Goal: Information Seeking & Learning: Learn about a topic

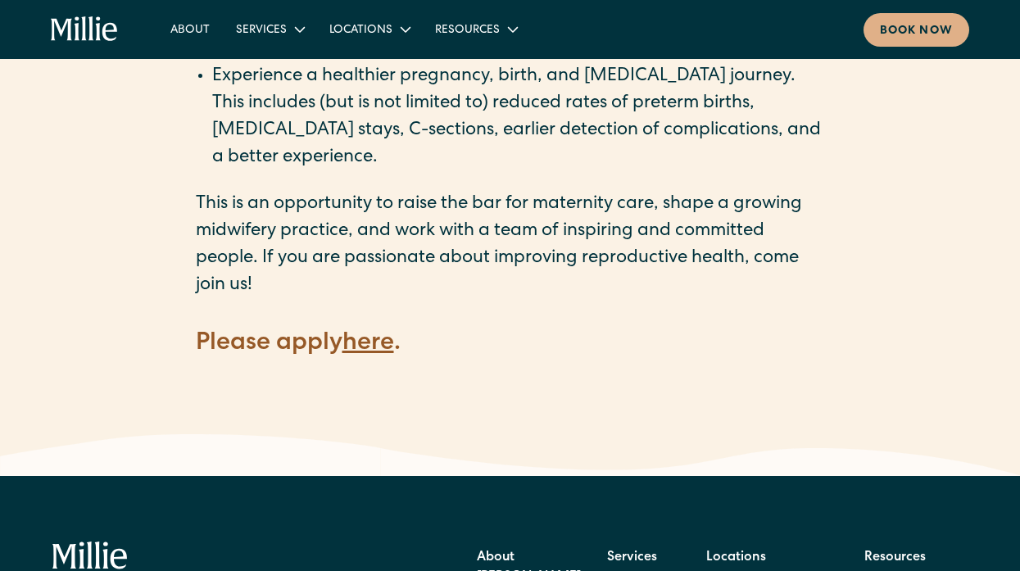
scroll to position [2305, 0]
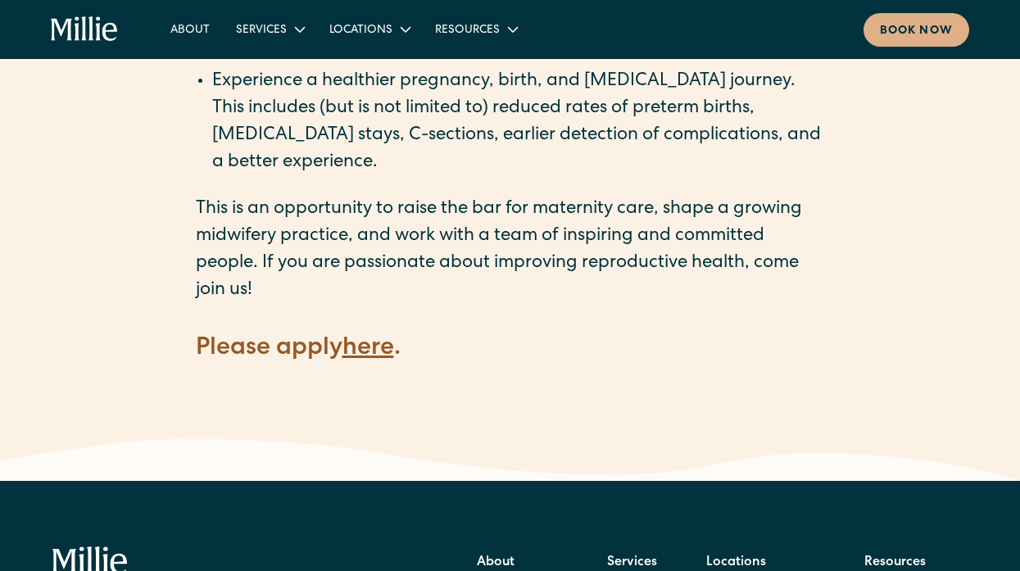
click at [375, 337] on strong "here" at bounding box center [369, 349] width 52 height 25
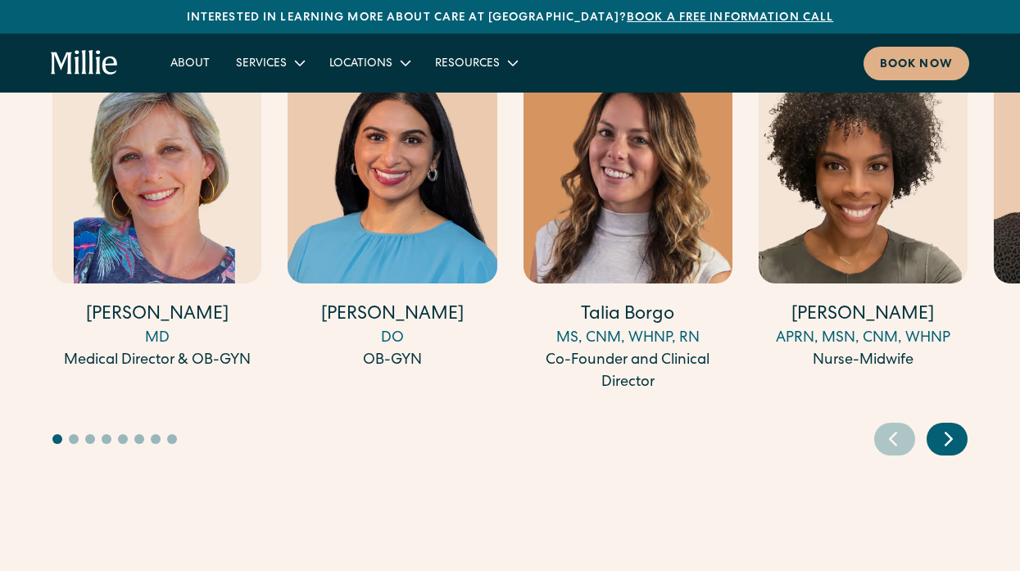
scroll to position [4529, 0]
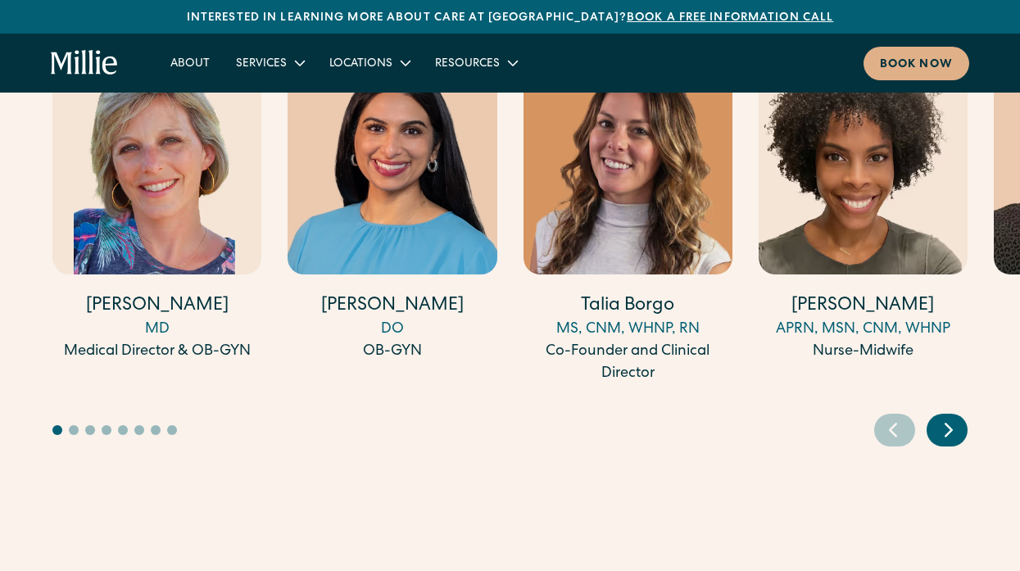
click at [532, 173] on img "3 / 17" at bounding box center [628, 161] width 209 height 225
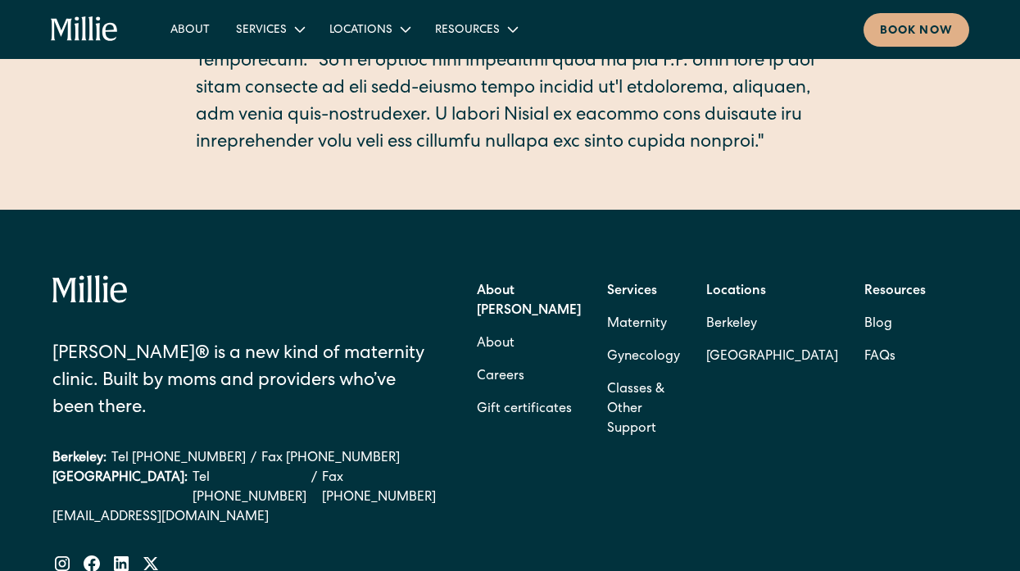
scroll to position [765, 0]
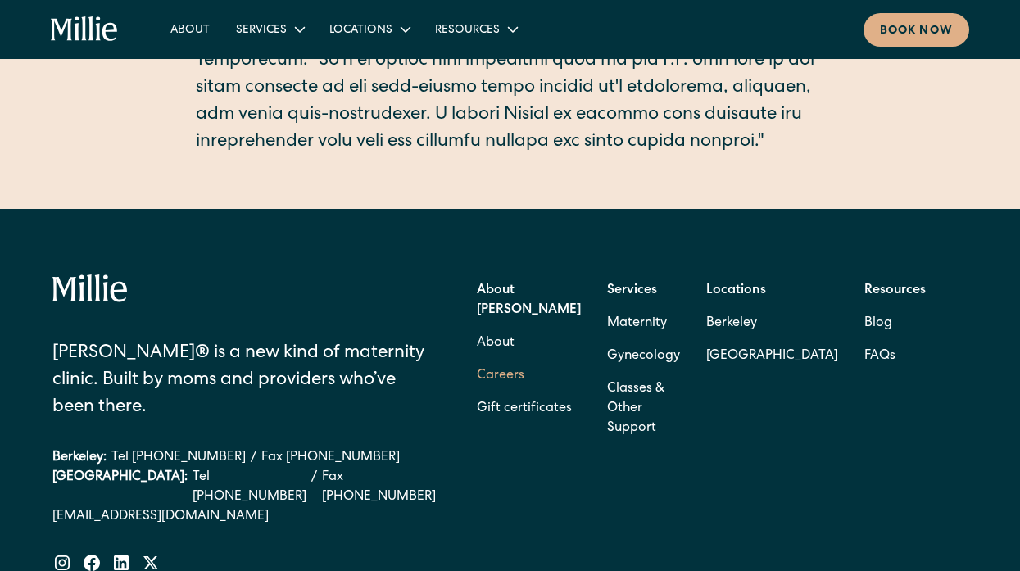
click at [525, 360] on link "Careers" at bounding box center [501, 376] width 48 height 33
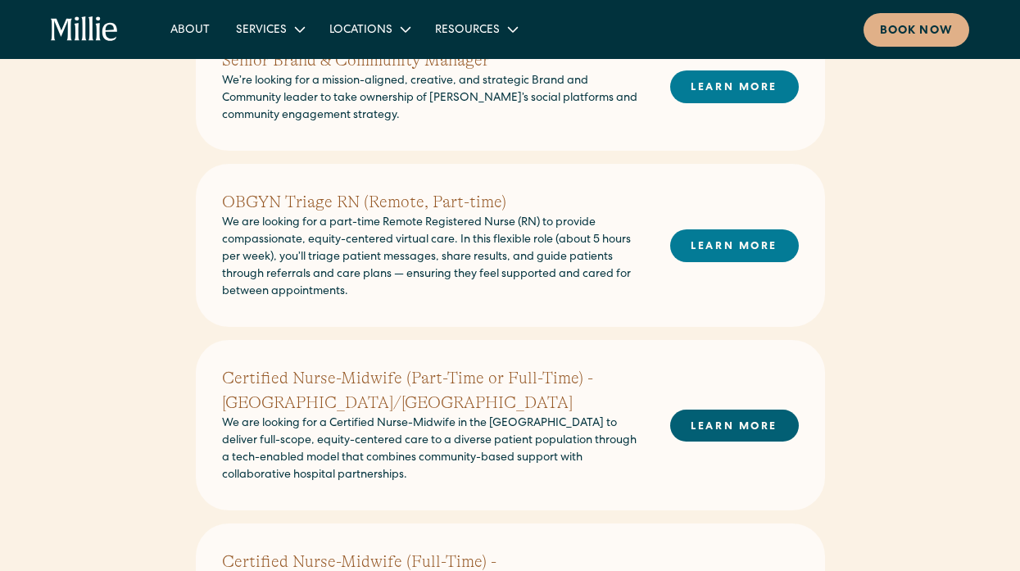
scroll to position [406, 0]
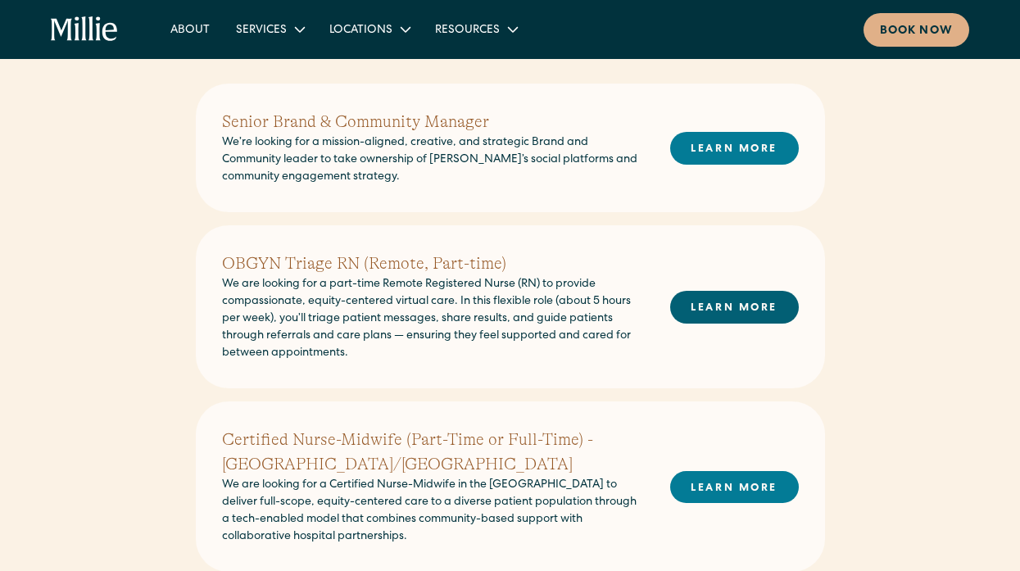
click at [751, 320] on link "LEARN MORE" at bounding box center [734, 307] width 129 height 32
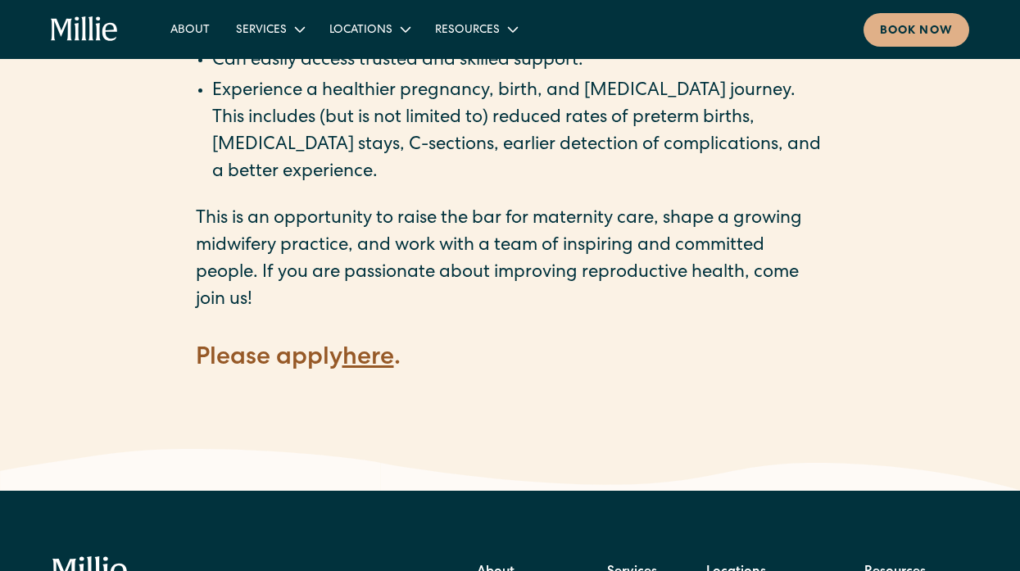
scroll to position [2293, 0]
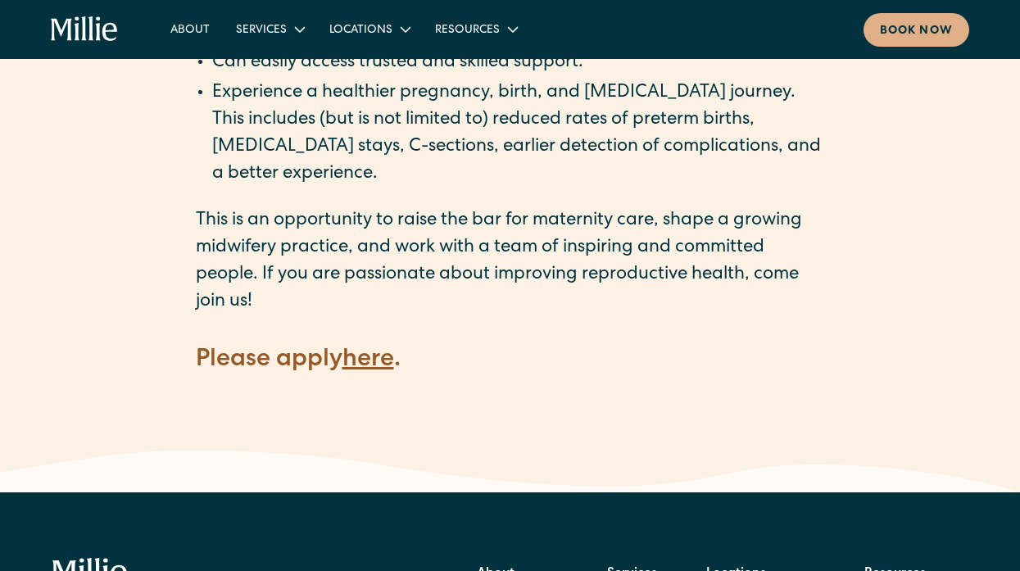
click at [376, 348] on strong "here" at bounding box center [369, 360] width 52 height 25
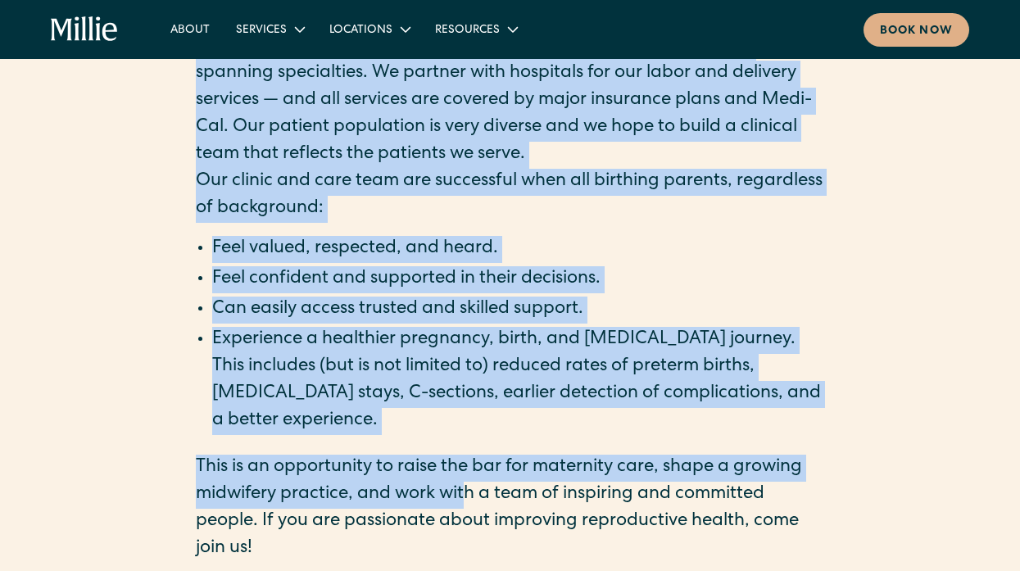
scroll to position [2064, 0]
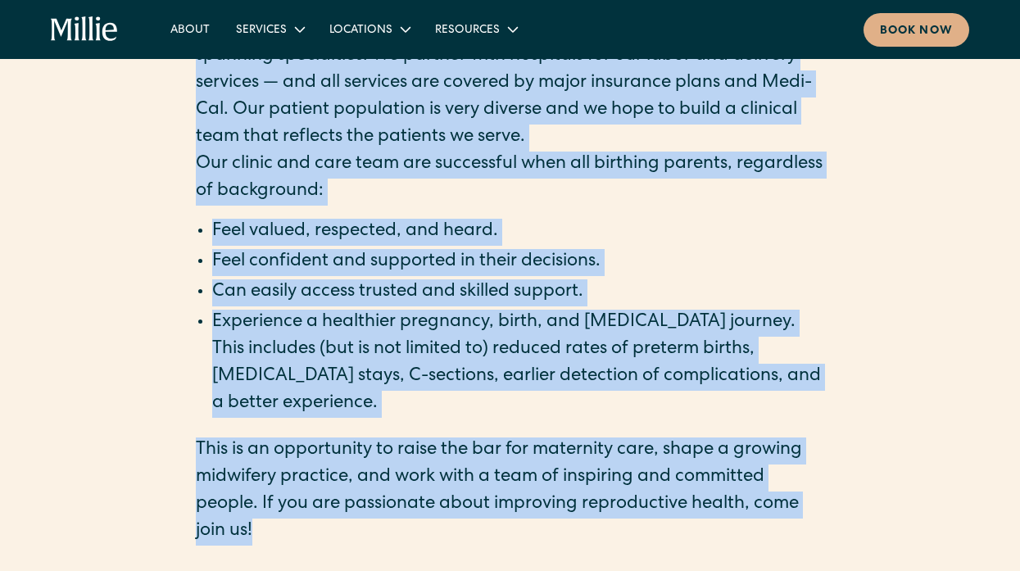
drag, startPoint x: 193, startPoint y: 200, endPoint x: 569, endPoint y: 505, distance: 484.2
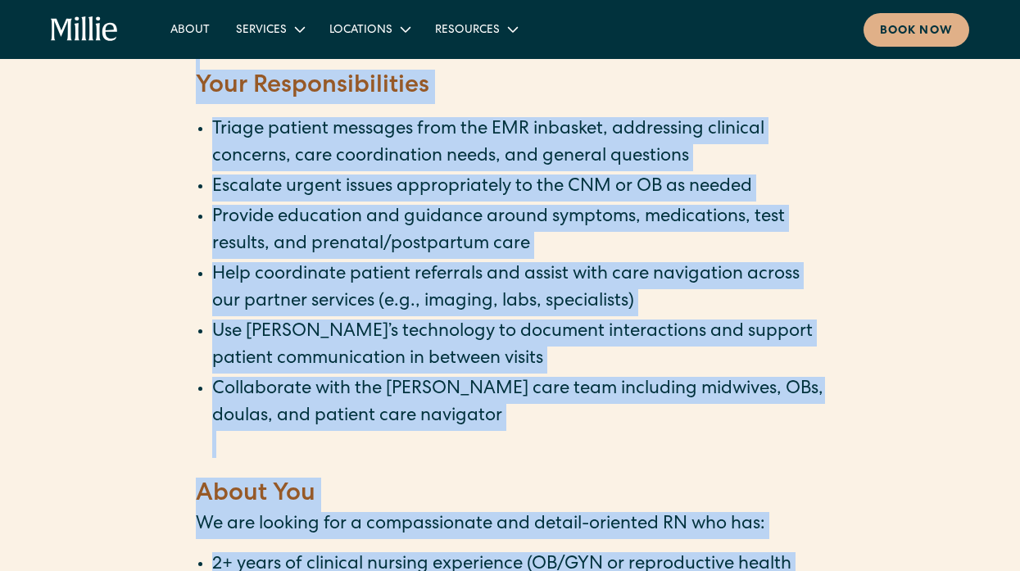
scroll to position [701, 0]
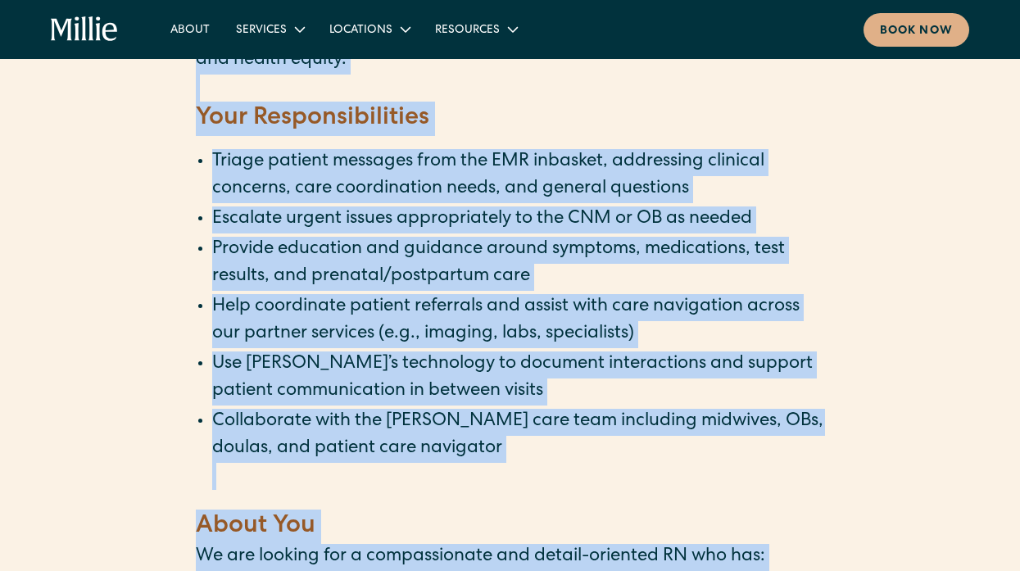
copy div "‍ Lo’ip dolorsi ame c Adipis Elitseddoe Tempo (IN) ut labo etd magn aliq-enim (…"
click at [487, 192] on li "Triage patient messages from the EMR inbasket, addressing clinical concerns, ca…" at bounding box center [518, 176] width 613 height 54
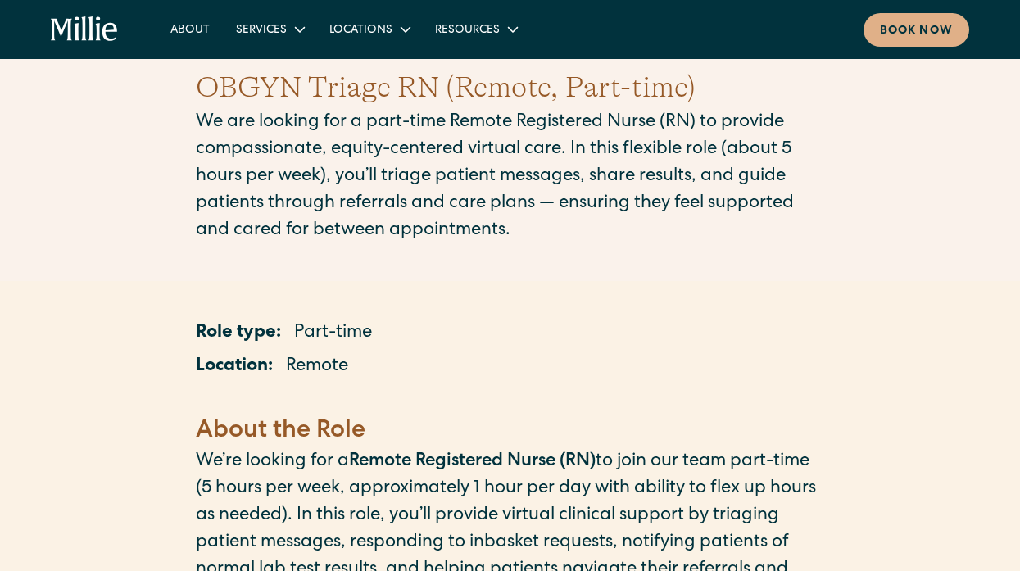
scroll to position [0, 0]
